Goal: Task Accomplishment & Management: Manage account settings

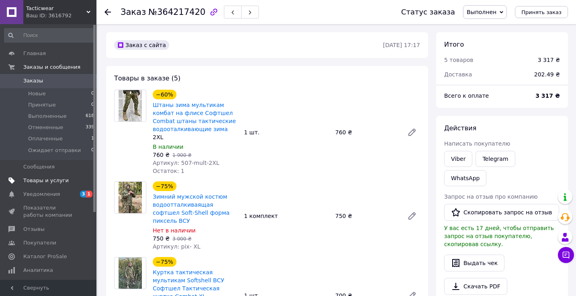
click at [50, 177] on span "Товары и услуги" at bounding box center [45, 180] width 45 height 7
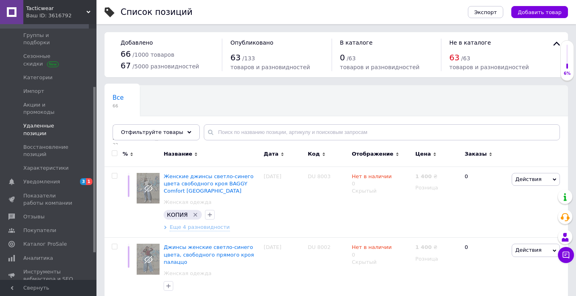
scroll to position [112, 0]
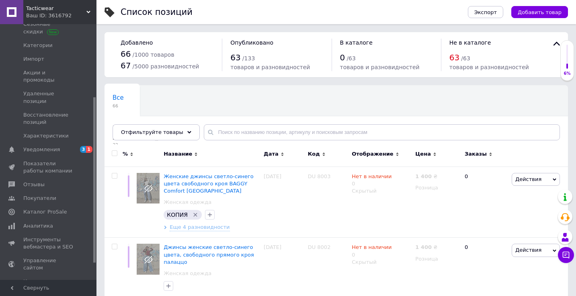
click at [356, 92] on div "Все 66 Не показываются в [GEOGRAPHIC_DATA]... 32 Удалить Редактировать Ok Отфил…" at bounding box center [335, 117] width 463 height 66
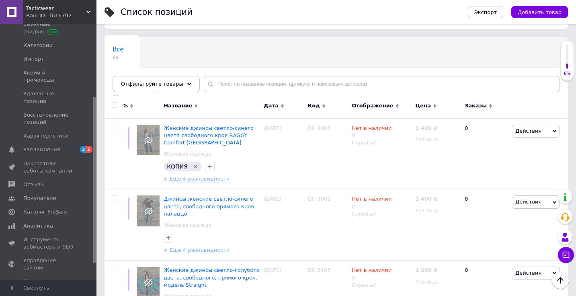
scroll to position [0, 0]
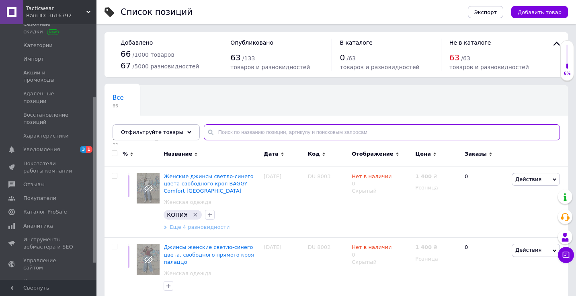
click at [345, 129] on input "text" at bounding box center [382, 132] width 356 height 16
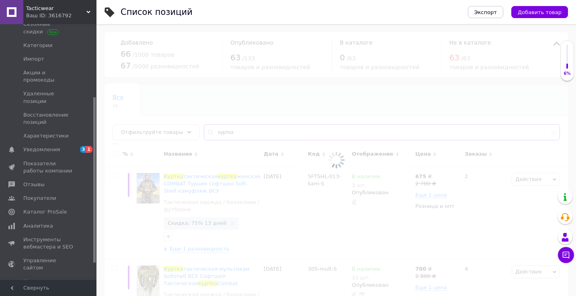
type input "куртка"
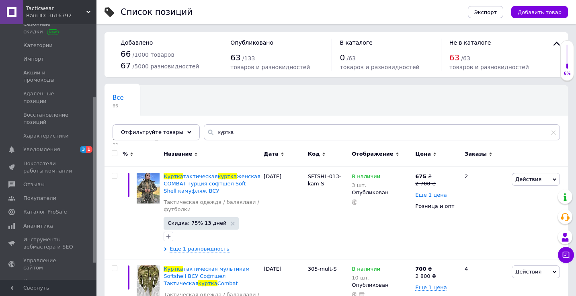
click at [296, 113] on div "Все 66 Не показываются в [GEOGRAPHIC_DATA]... 32 Удалить Редактировать Ok Отфил…" at bounding box center [207, 116] width 206 height 61
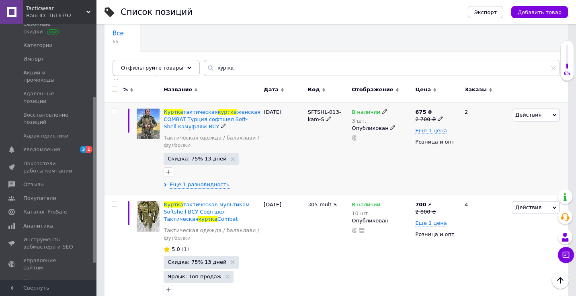
scroll to position [96, 0]
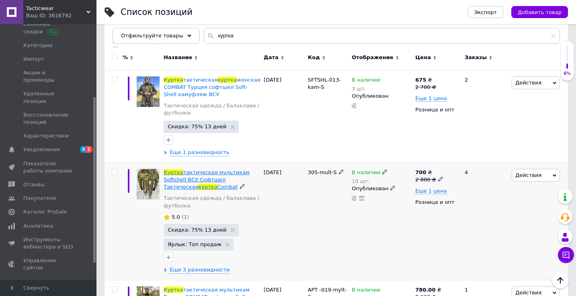
click at [197, 179] on span "тактическая мультикам Softshell ВСУ Софтшел Тактическая" at bounding box center [206, 179] width 86 height 20
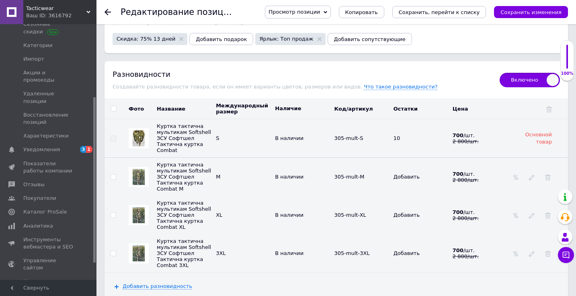
scroll to position [1060, 0]
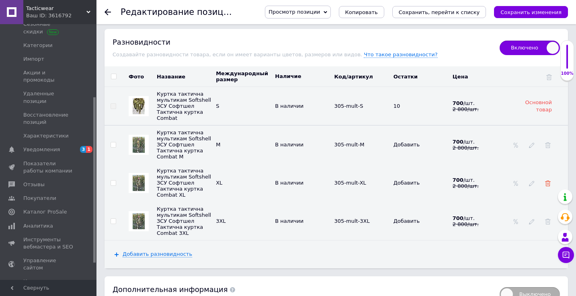
click at [549, 181] on td at bounding box center [538, 182] width 58 height 38
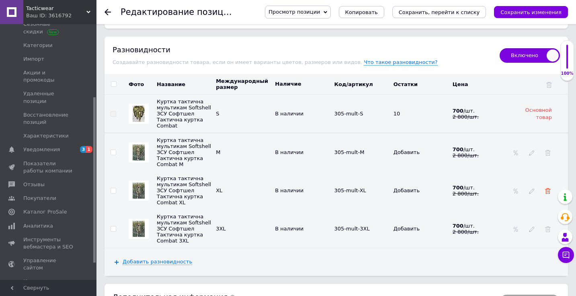
click at [548, 188] on use at bounding box center [548, 191] width 6 height 6
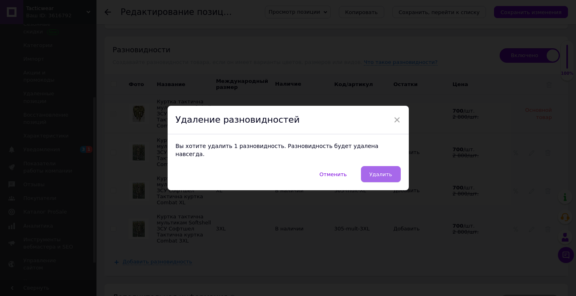
click at [395, 173] on button "Удалить" at bounding box center [381, 174] width 40 height 16
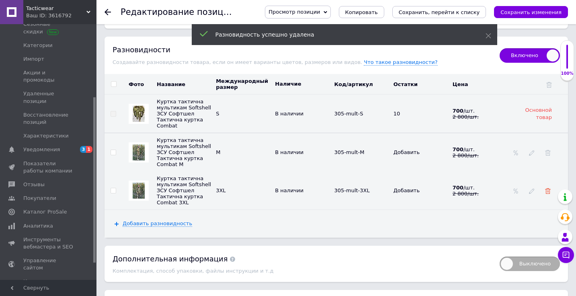
click at [548, 188] on icon at bounding box center [548, 191] width 6 height 6
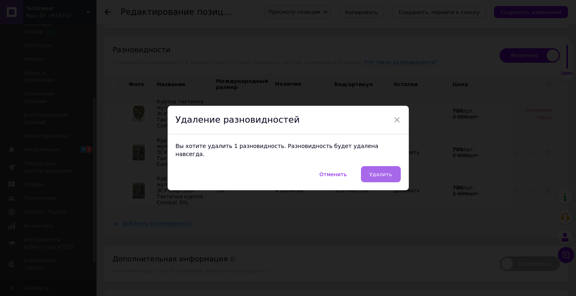
click at [371, 172] on span "Удалить" at bounding box center [380, 174] width 23 height 6
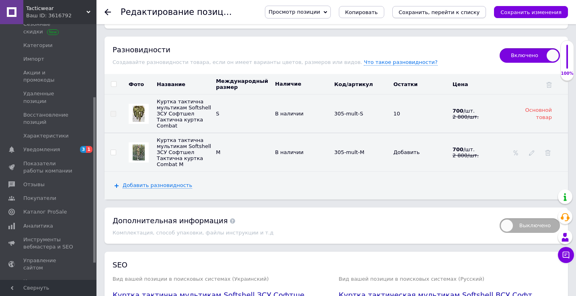
click at [458, 13] on icon "Сохранить, перейти к списку" at bounding box center [438, 12] width 81 height 6
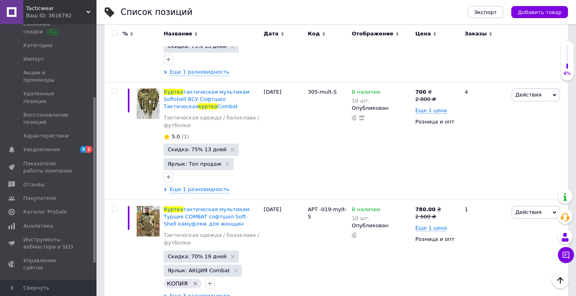
scroll to position [209, 0]
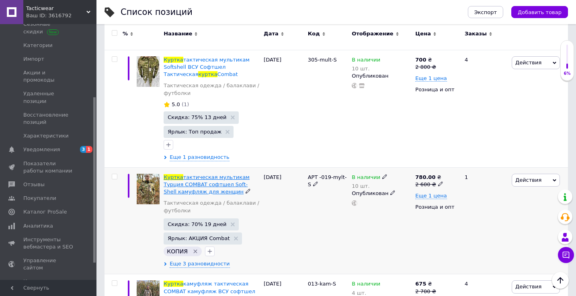
click at [227, 175] on span "тактическая мультикам Турция COMBAT софтшел Soft-Shell камуфляж для женщин" at bounding box center [206, 184] width 86 height 20
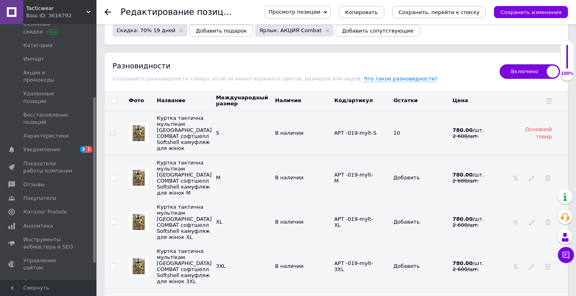
scroll to position [1117, 0]
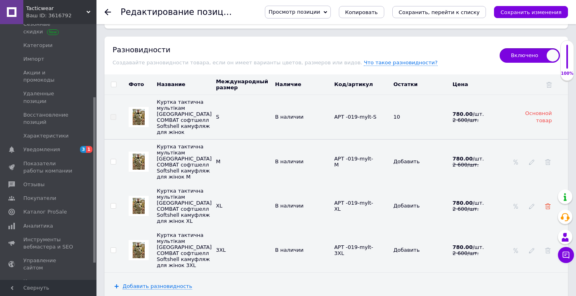
click at [548, 203] on icon at bounding box center [548, 206] width 6 height 6
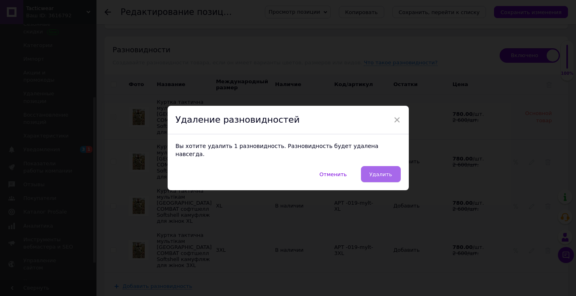
click at [371, 171] on span "Удалить" at bounding box center [380, 174] width 23 height 6
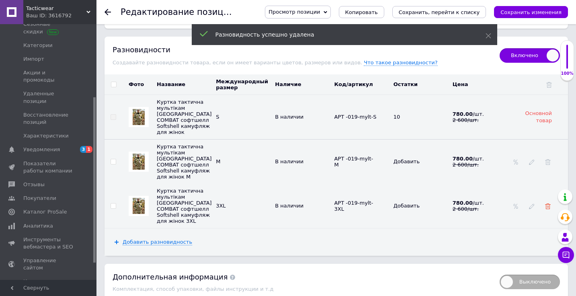
click at [548, 203] on icon at bounding box center [548, 206] width 6 height 6
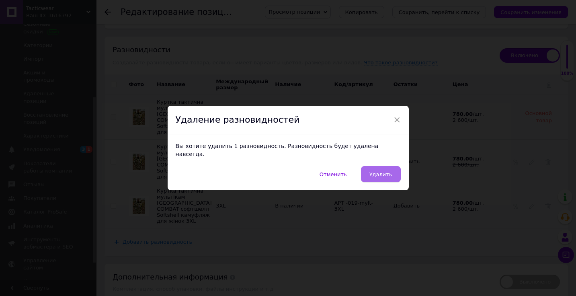
click at [368, 173] on button "Удалить" at bounding box center [381, 174] width 40 height 16
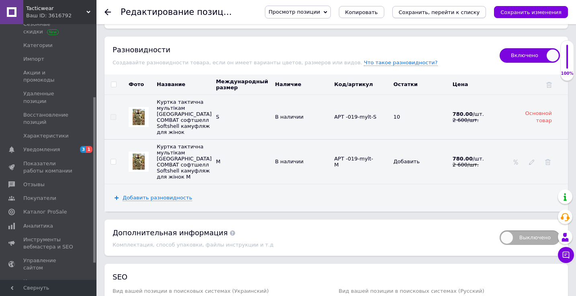
click at [428, 10] on icon "Сохранить, перейти к списку" at bounding box center [438, 12] width 81 height 6
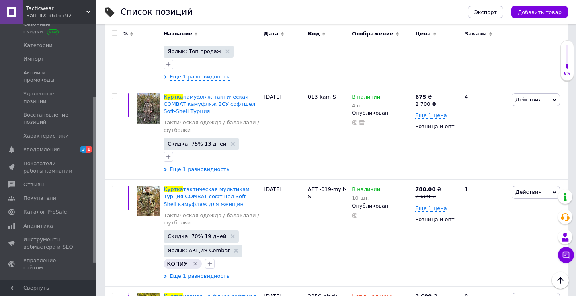
scroll to position [282, 0]
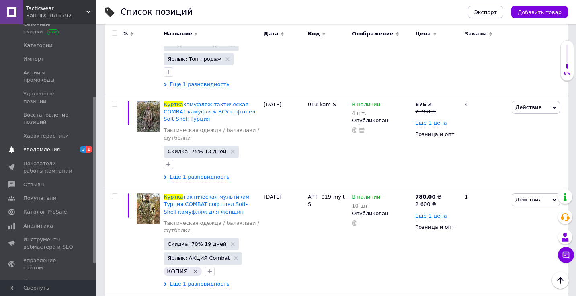
click at [45, 146] on span "Уведомления" at bounding box center [41, 149] width 37 height 7
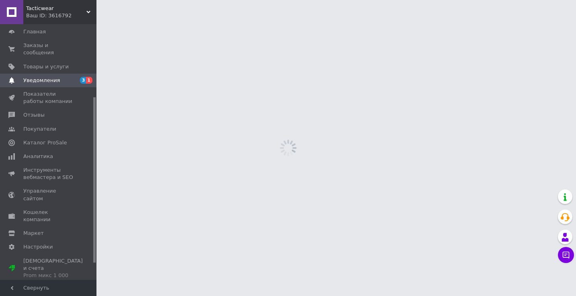
scroll to position [1, 0]
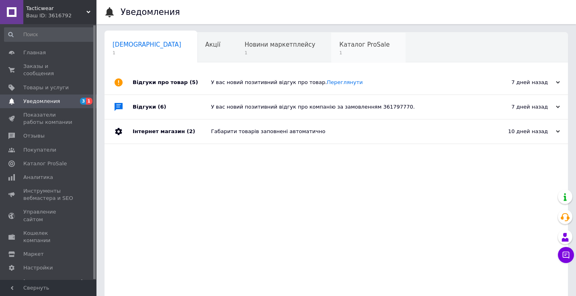
click at [339, 43] on span "Каталог ProSale" at bounding box center [364, 44] width 50 height 7
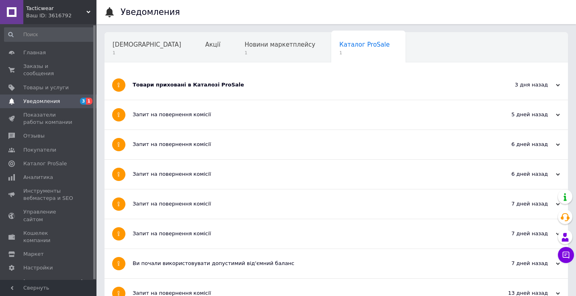
click at [182, 87] on div "Товари приховані в Каталозі ProSale" at bounding box center [306, 84] width 347 height 7
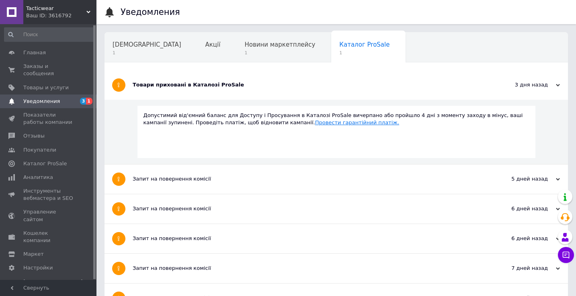
click at [315, 122] on link "Провести гарантійний платіж." at bounding box center [357, 122] width 84 height 6
